Goal: Task Accomplishment & Management: Manage account settings

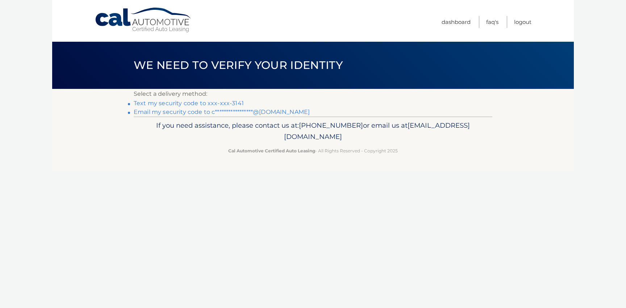
click at [224, 104] on link "Text my security code to xxx-xxx-3141" at bounding box center [189, 103] width 110 height 7
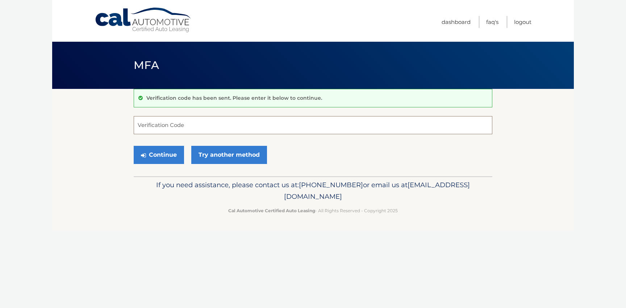
click at [161, 125] on input "Verification Code" at bounding box center [313, 125] width 359 height 18
paste input "507790"
type input "507790"
click at [168, 155] on button "Continue" at bounding box center [159, 155] width 50 height 18
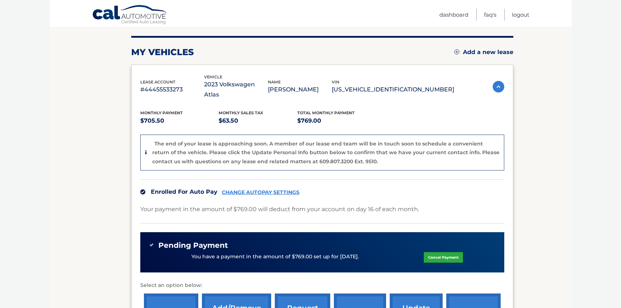
scroll to position [133, 0]
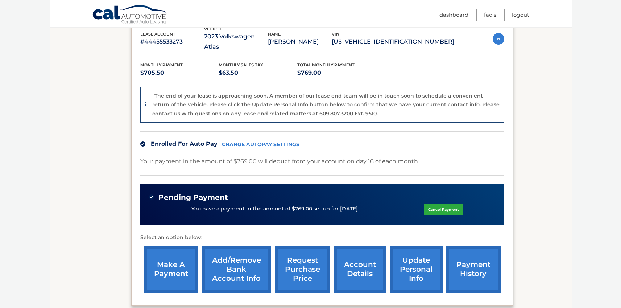
drag, startPoint x: 192, startPoint y: 198, endPoint x: 366, endPoint y: 200, distance: 174.3
click at [366, 202] on div "You have a payment in the amount of $769.00 set up for 8/18/2025. Cancel Payment" at bounding box center [322, 209] width 346 height 14
click at [365, 202] on div "You have a payment in the amount of $769.00 set up for 8/18/2025. Cancel Payment" at bounding box center [322, 209] width 346 height 14
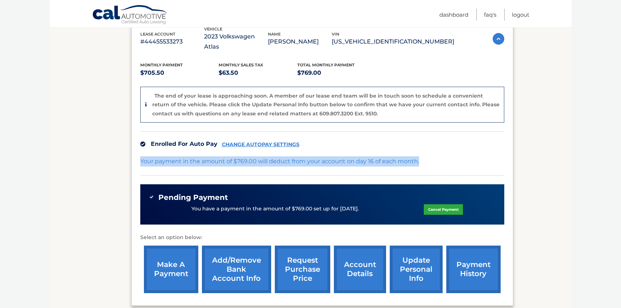
drag, startPoint x: 420, startPoint y: 151, endPoint x: 146, endPoint y: 151, distance: 273.9
click at [138, 151] on div "lease account #44455533273 vehicle 2023 Volkswagen Atlas name CHRISTINE HAMBLET…" at bounding box center [322, 161] width 382 height 289
click at [444, 204] on link "Cancel Payment" at bounding box center [442, 209] width 39 height 11
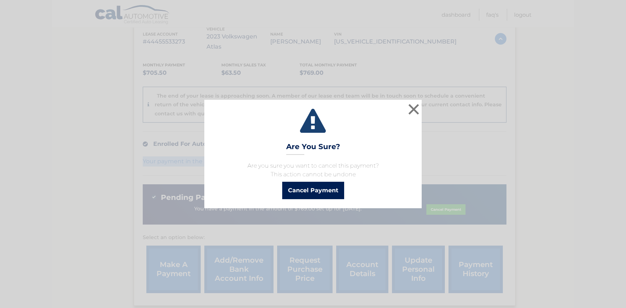
click at [313, 193] on button "Cancel Payment" at bounding box center [313, 189] width 62 height 17
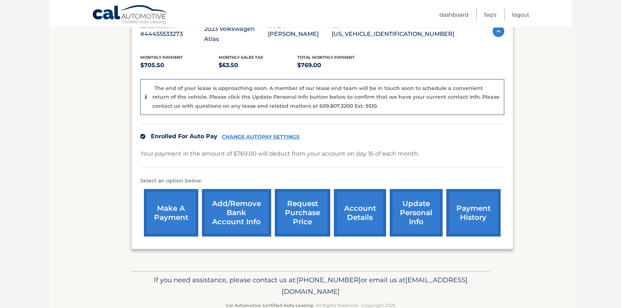
scroll to position [149, 0]
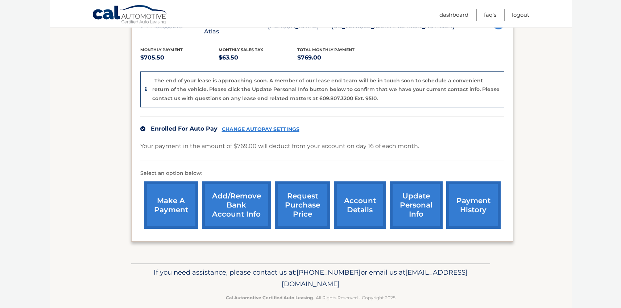
click at [475, 181] on link "payment history" at bounding box center [473, 204] width 54 height 47
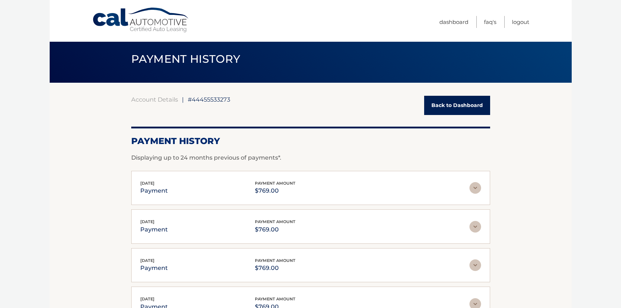
scroll to position [9, 0]
